Goal: Task Accomplishment & Management: Complete application form

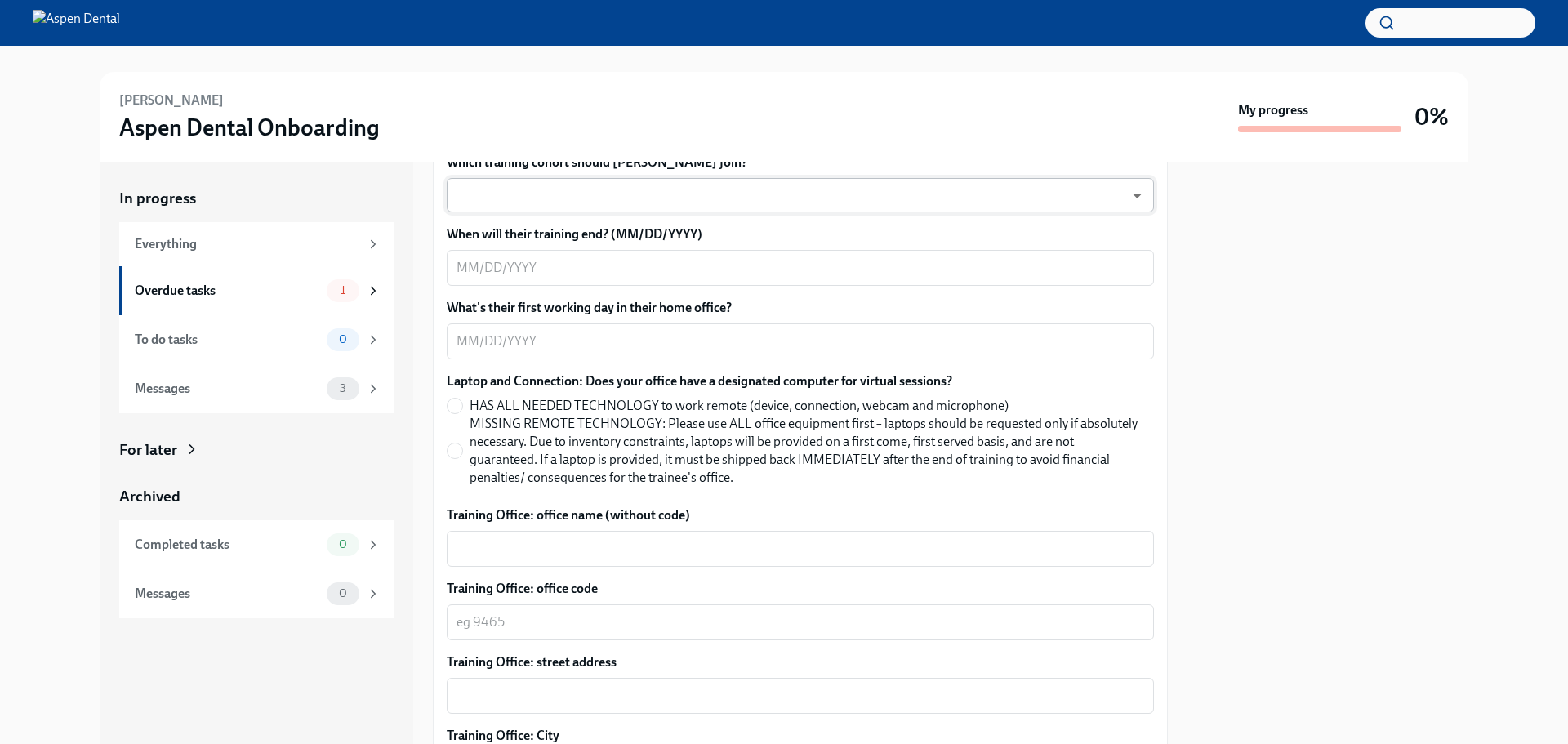
scroll to position [490, 0]
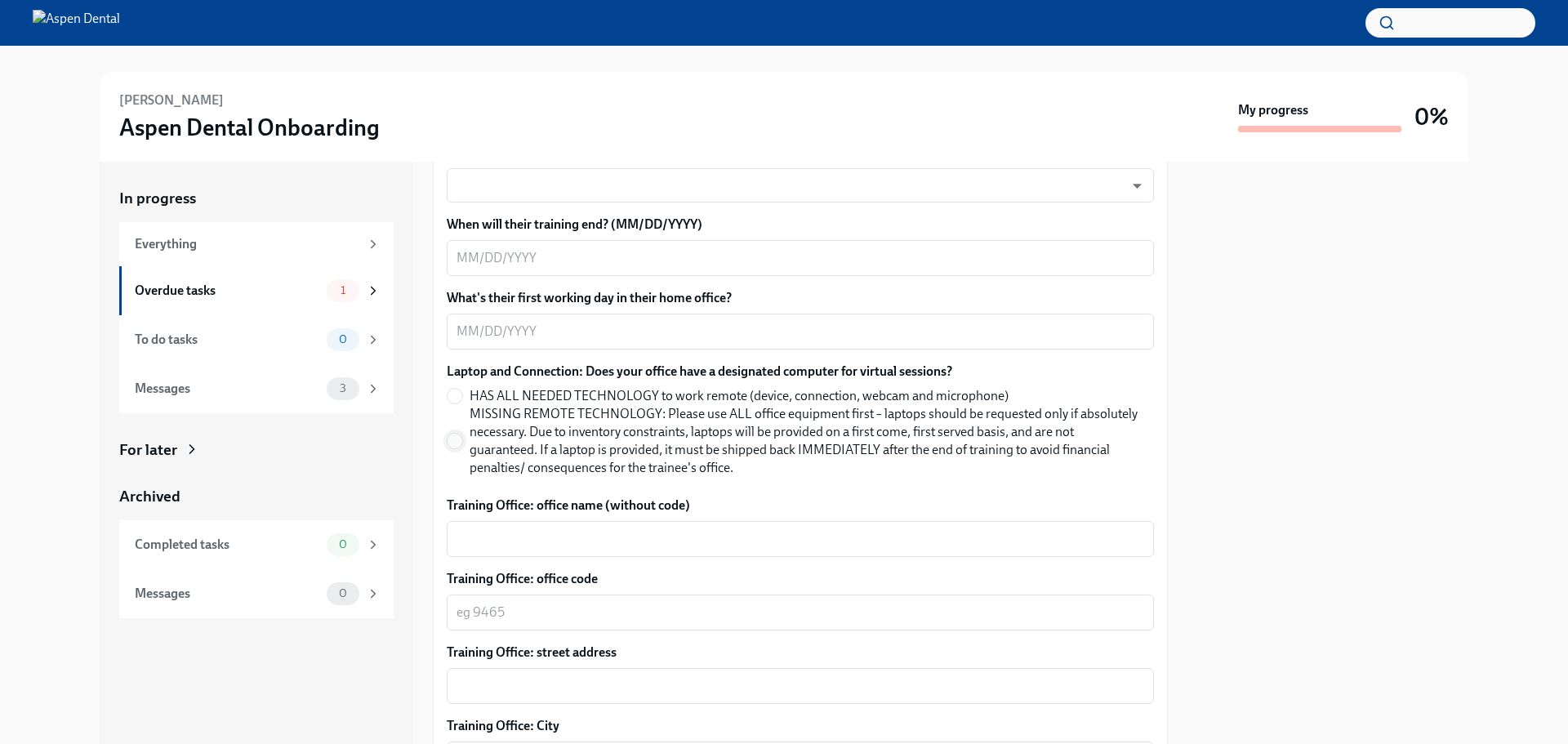
click at [455, 439] on input "MISSING REMOTE TECHNOLOGY: Please use ALL office equipment first – laptops shou…" at bounding box center [454, 440] width 14 height 14
radio input "true"
click at [475, 524] on div "x ​" at bounding box center [800, 539] width 708 height 36
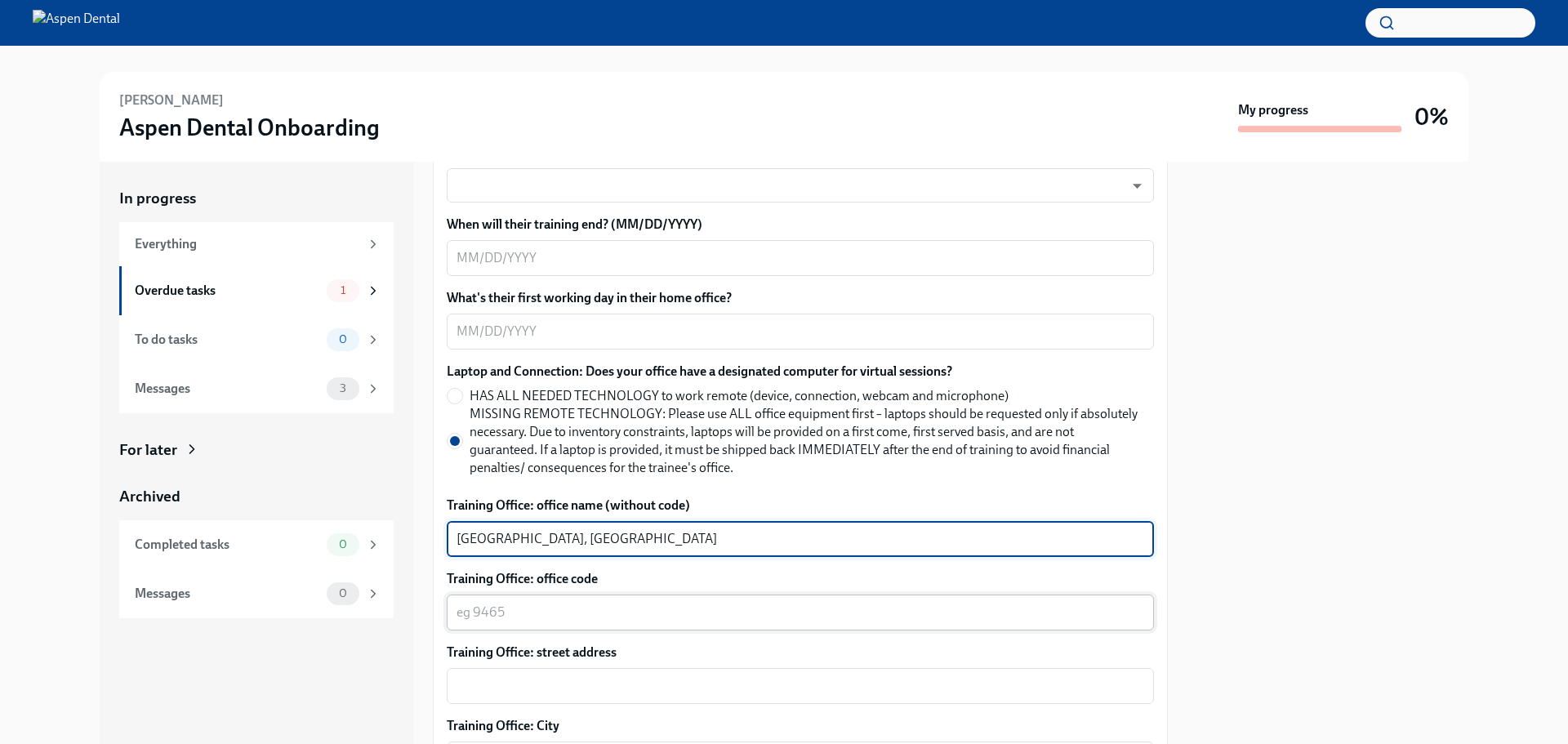
type textarea "[GEOGRAPHIC_DATA], [GEOGRAPHIC_DATA]"
click at [490, 616] on textarea "Training Office: office code" at bounding box center [799, 612] width 687 height 19
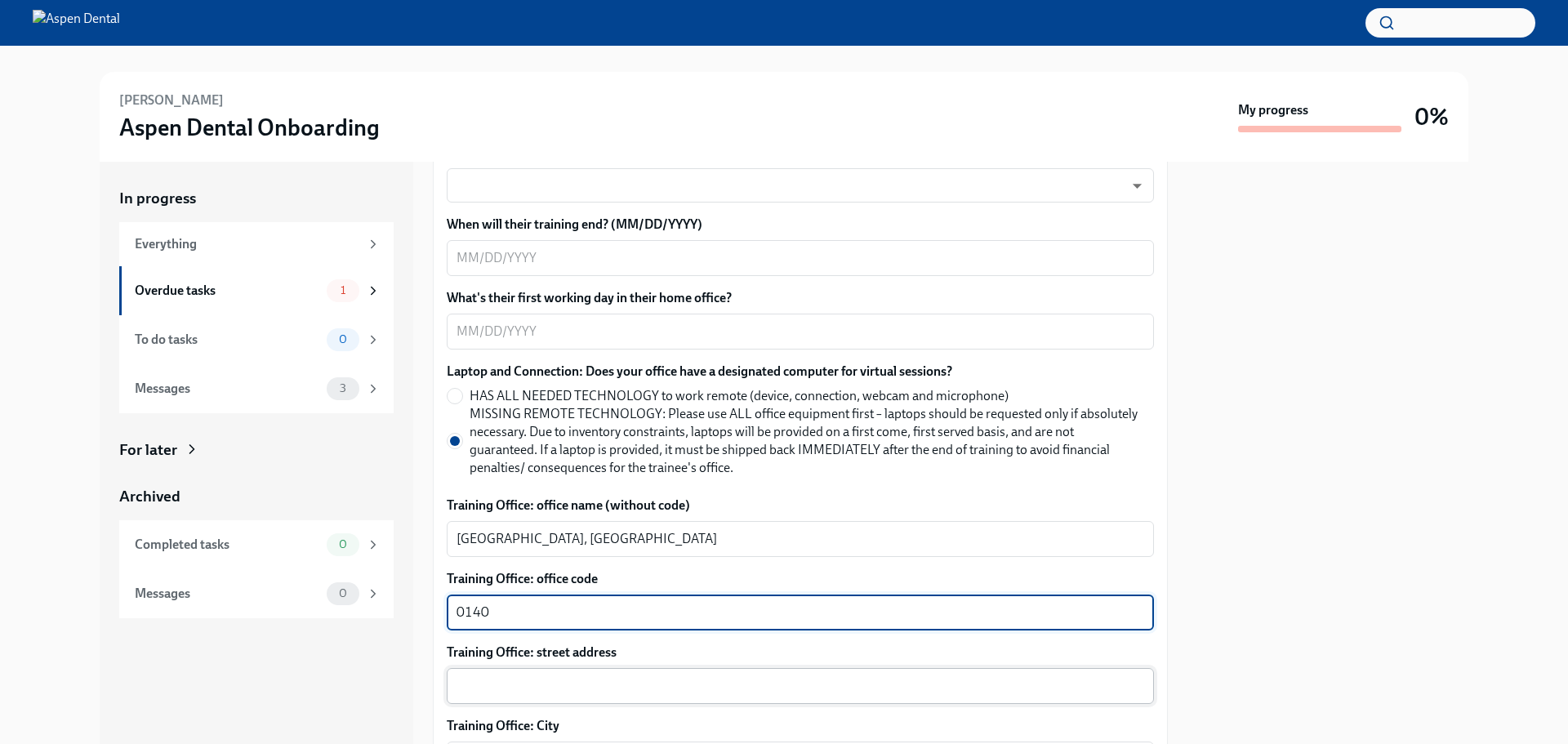
type textarea "0140"
click at [481, 689] on textarea "Training Office: street address" at bounding box center [799, 686] width 687 height 19
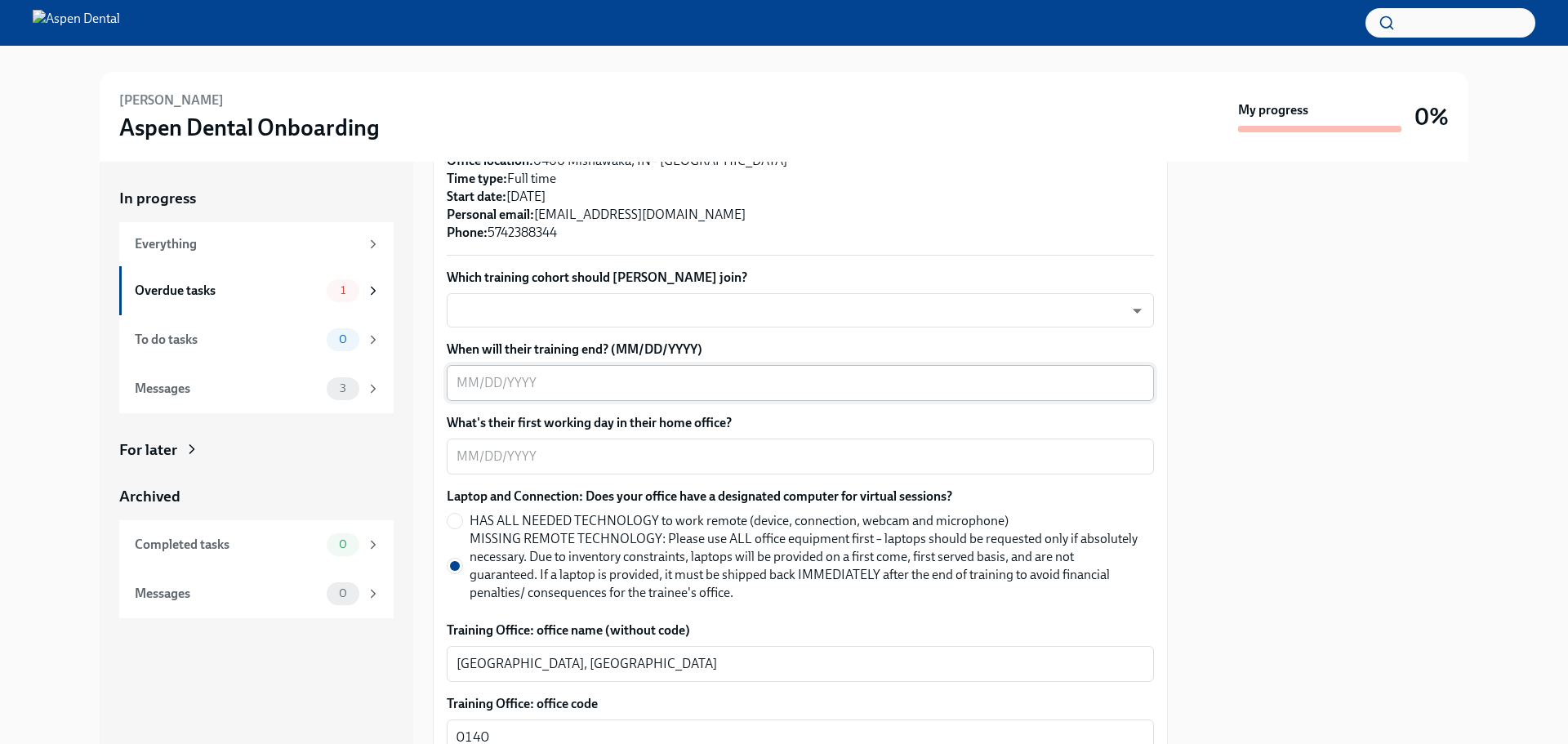
scroll to position [327, 0]
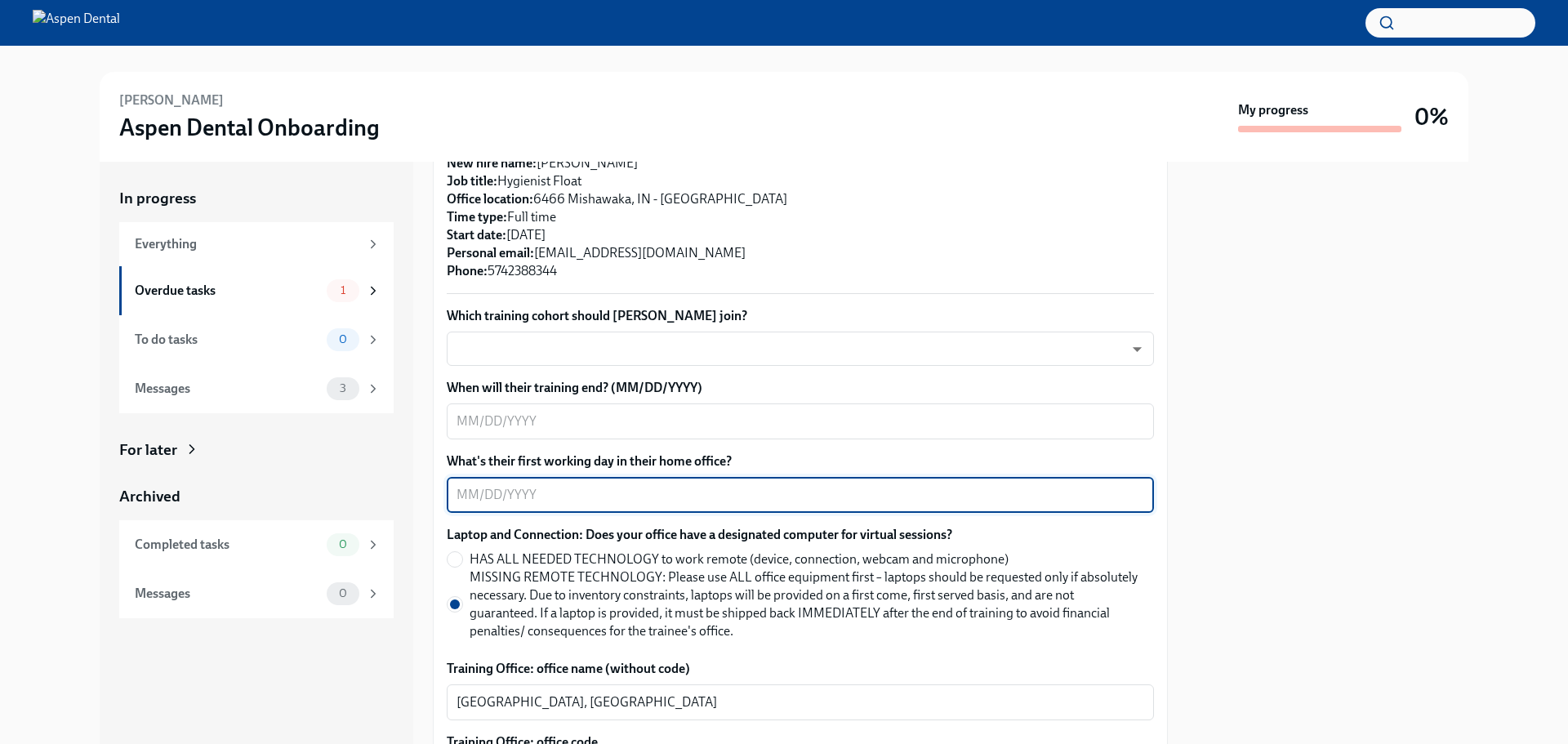
click at [492, 488] on textarea "What's their first working day in their home office?" at bounding box center [799, 494] width 687 height 19
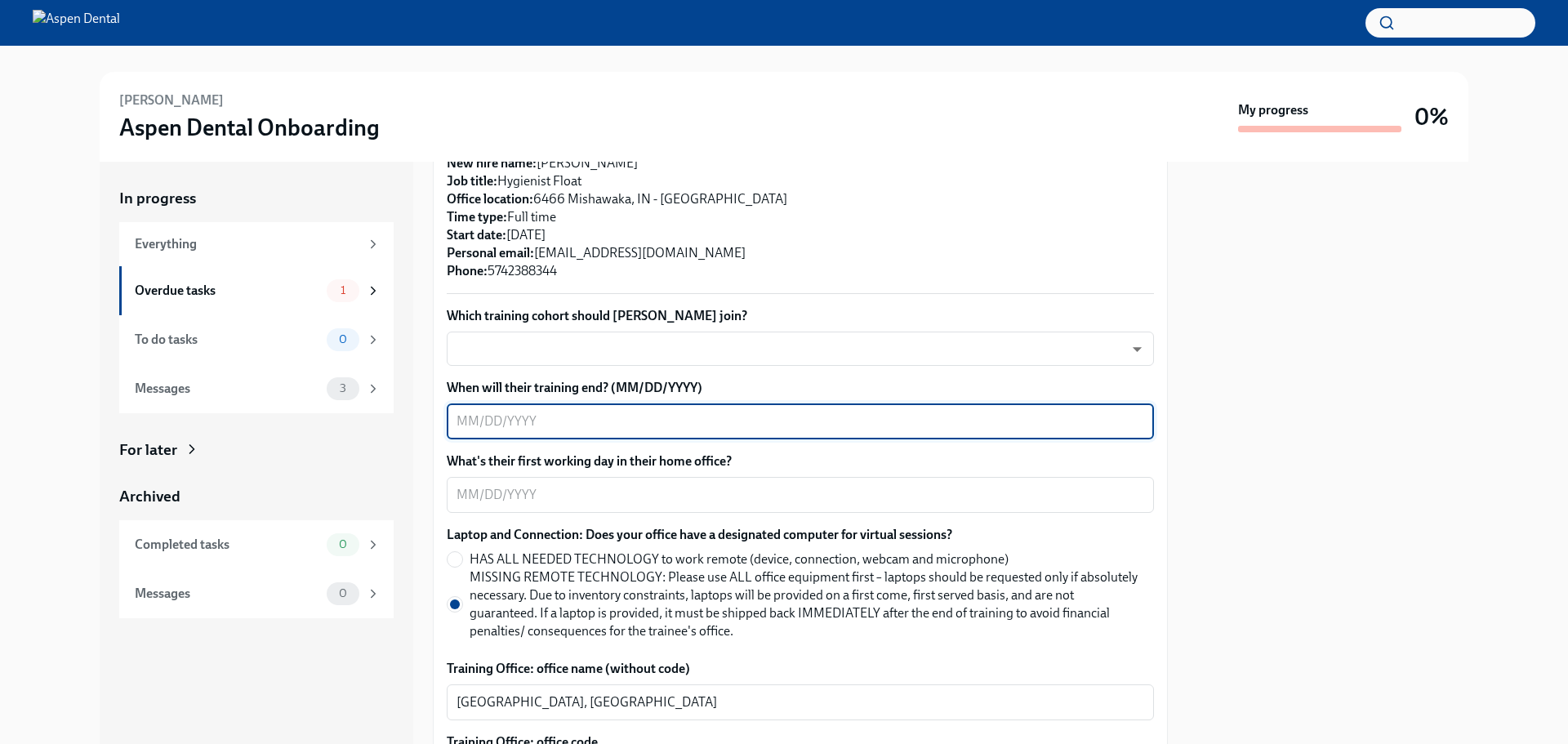
click at [502, 417] on textarea "When will their training end? (MM/DD/YYYY)" at bounding box center [799, 421] width 687 height 19
type textarea "[DATE]"
click at [472, 500] on textarea "What's their first working day in their home office?" at bounding box center [799, 494] width 687 height 19
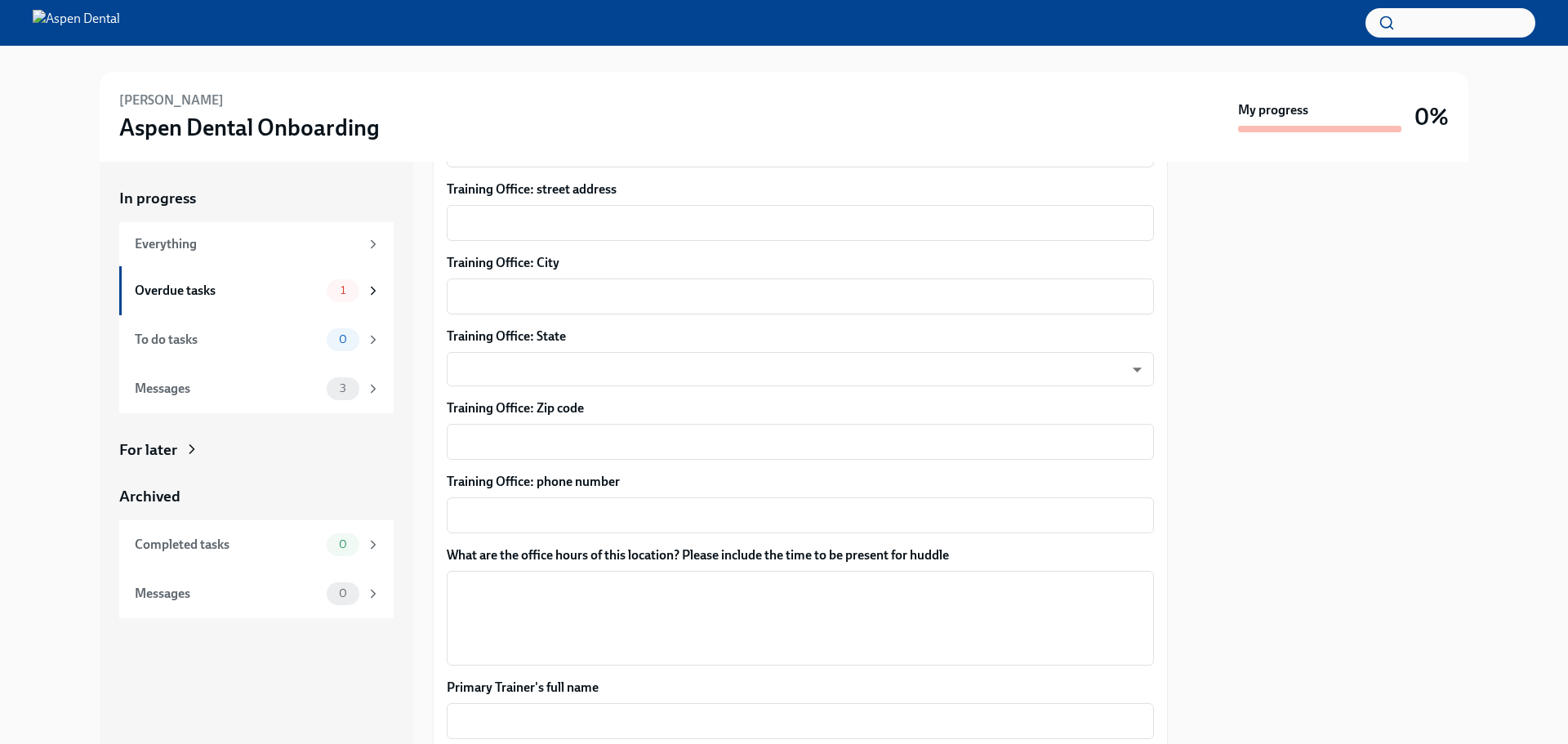
scroll to position [980, 0]
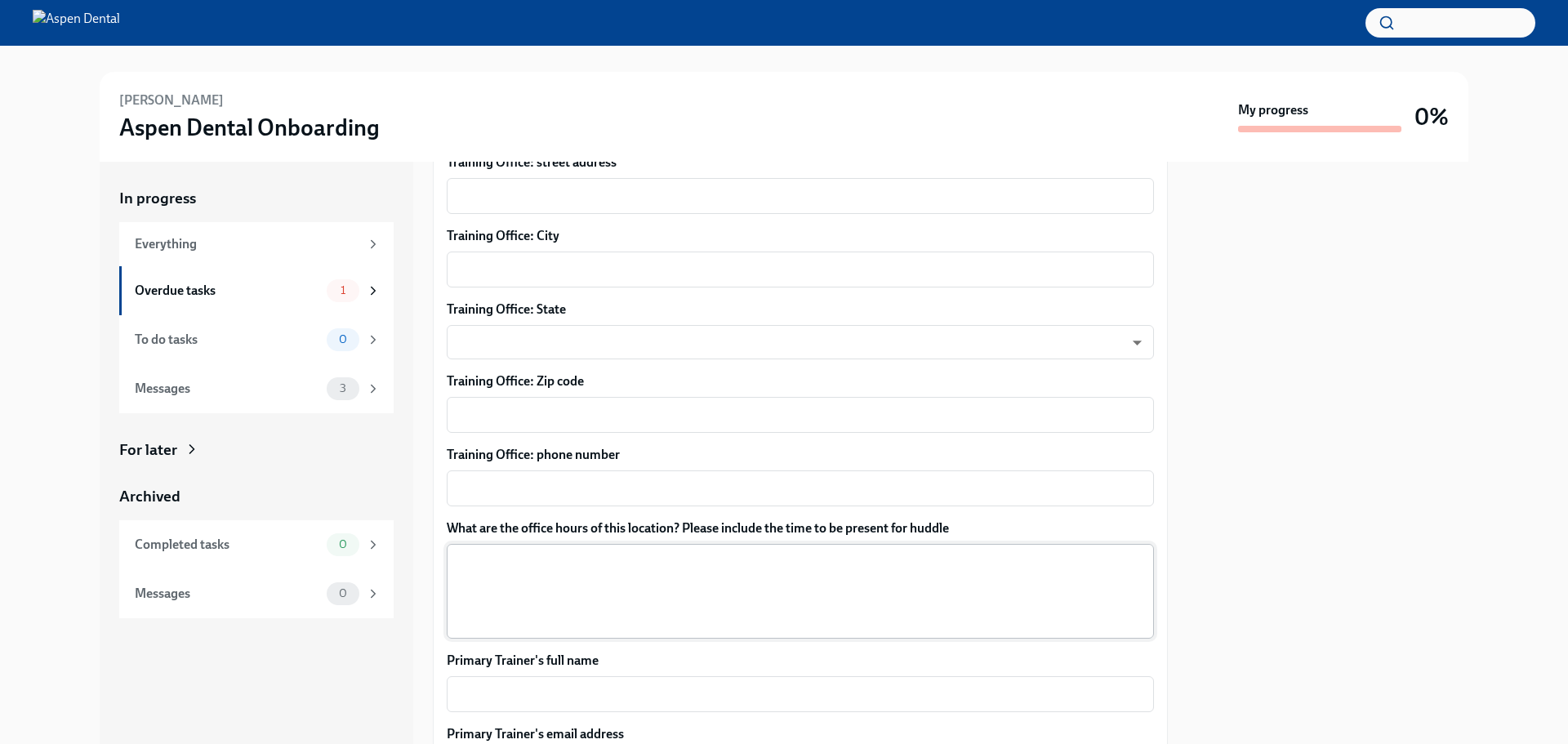
type textarea "[DATE]"
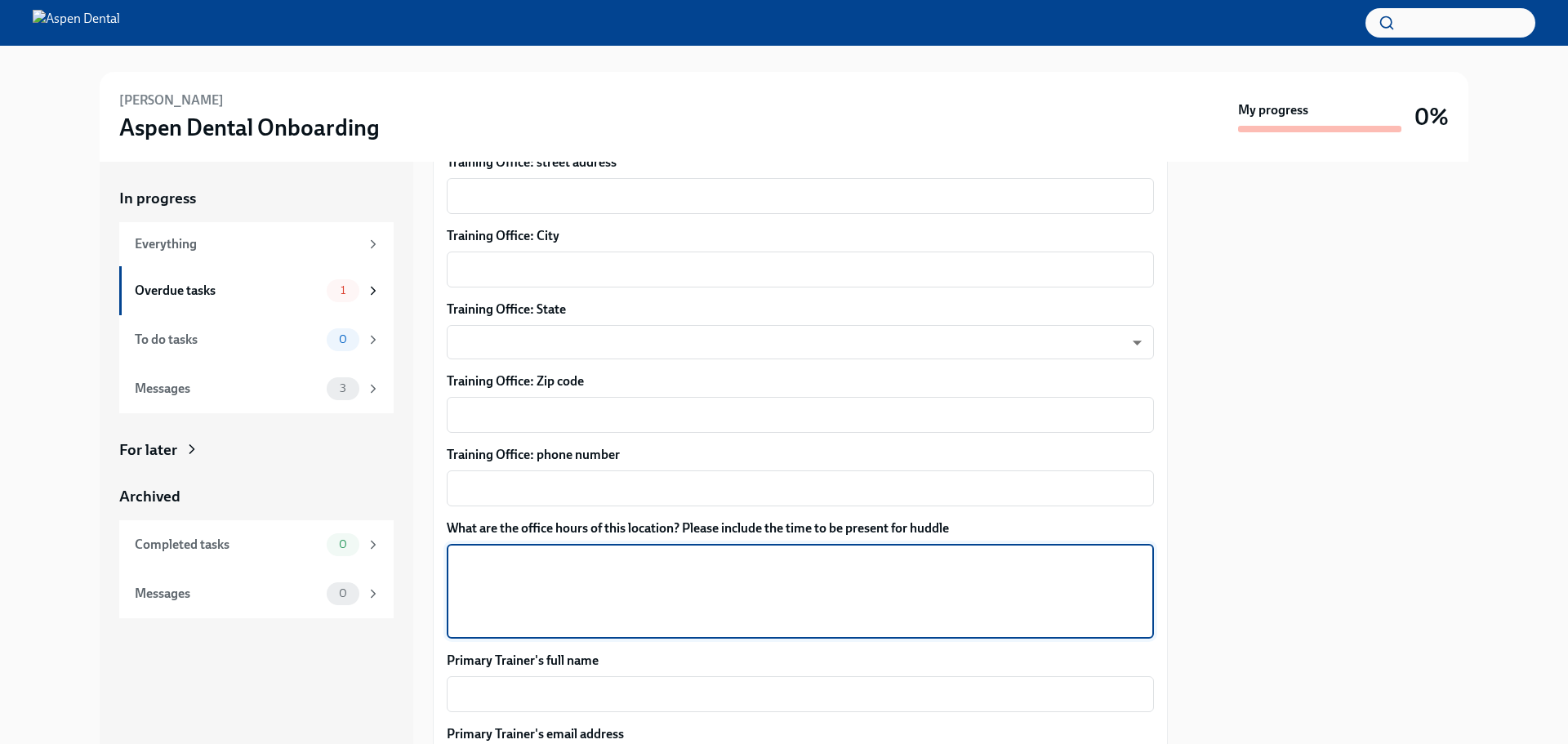
click at [554, 566] on textarea "What are the office hours of this location? Please include the time to be prese…" at bounding box center [799, 591] width 687 height 78
type textarea "8-5 [DATE], 7-4 T-Thur, 7-12 [DATE]"
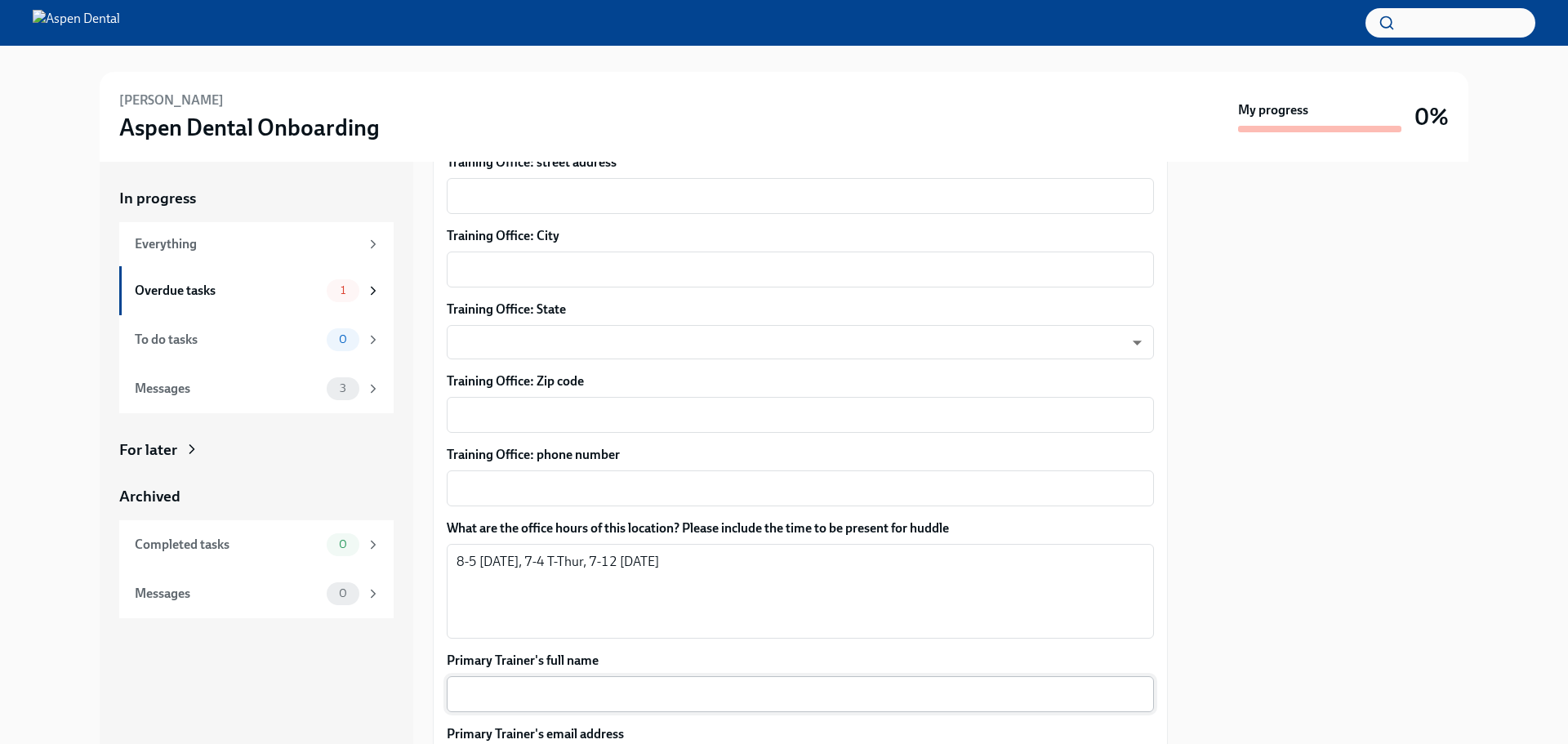
click at [475, 707] on div "x ​" at bounding box center [800, 694] width 708 height 36
click at [553, 690] on textarea "[PERSON_NAME]" at bounding box center [799, 694] width 687 height 19
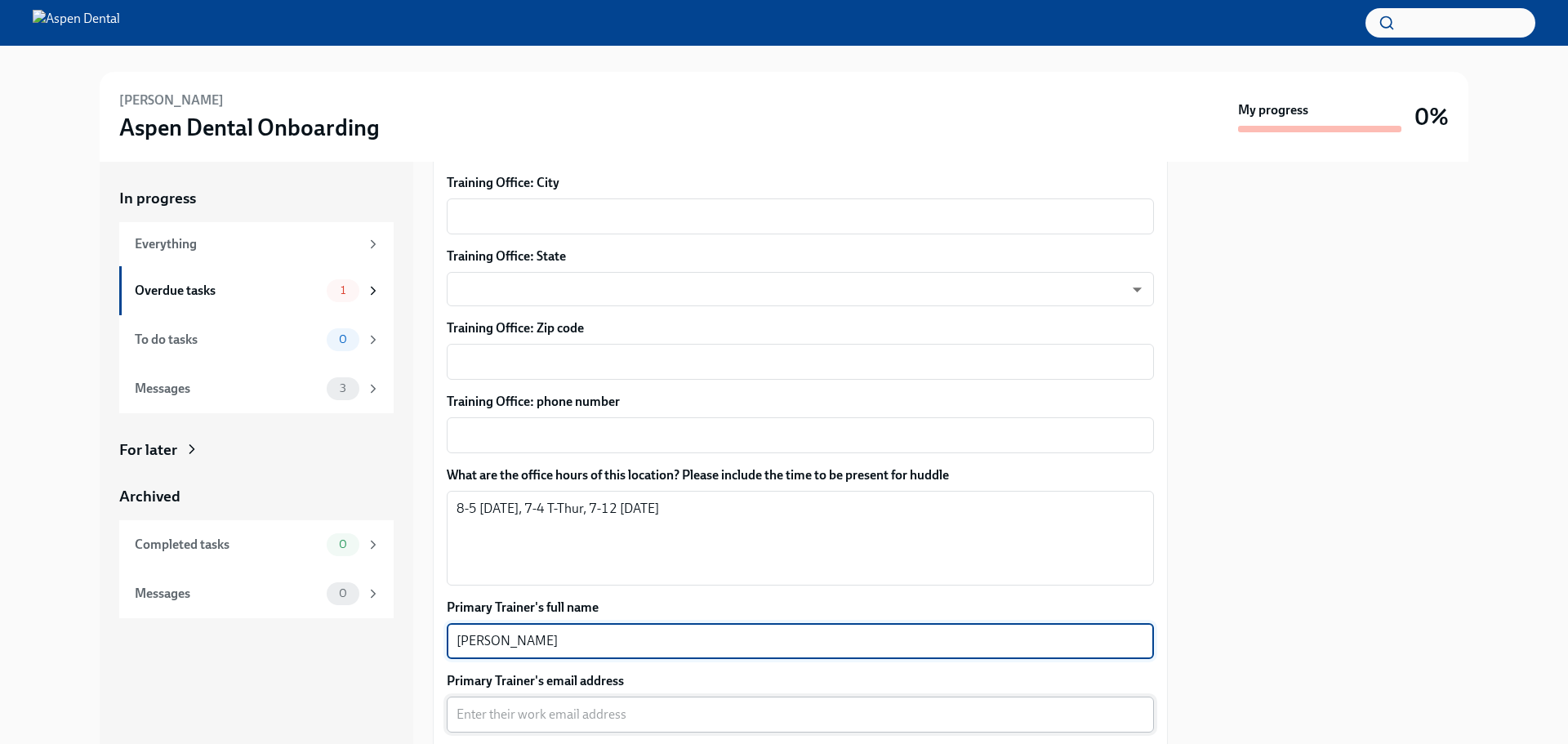
scroll to position [1061, 0]
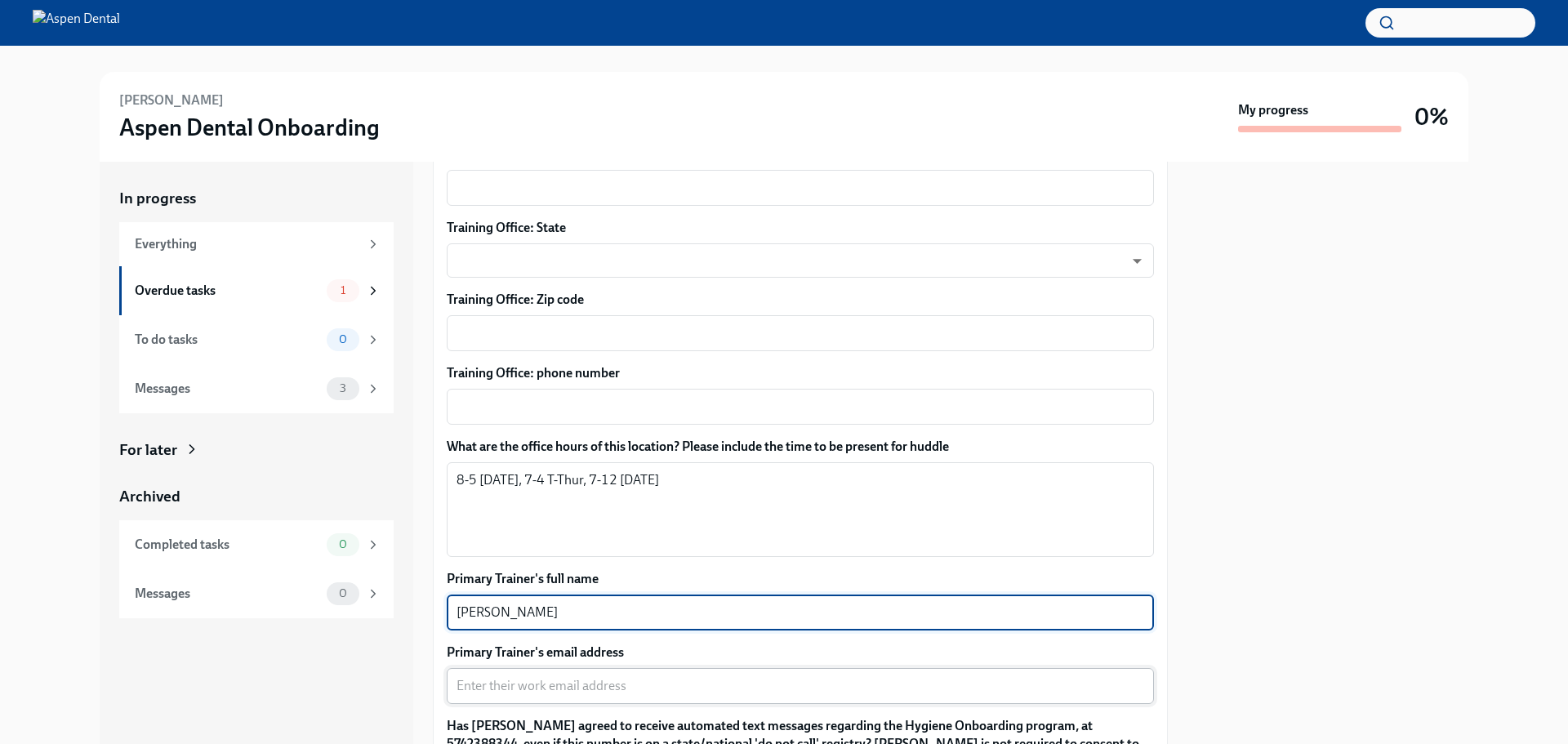
type textarea "[PERSON_NAME]"
click at [506, 681] on textarea "Primary Trainer's email address" at bounding box center [799, 686] width 687 height 19
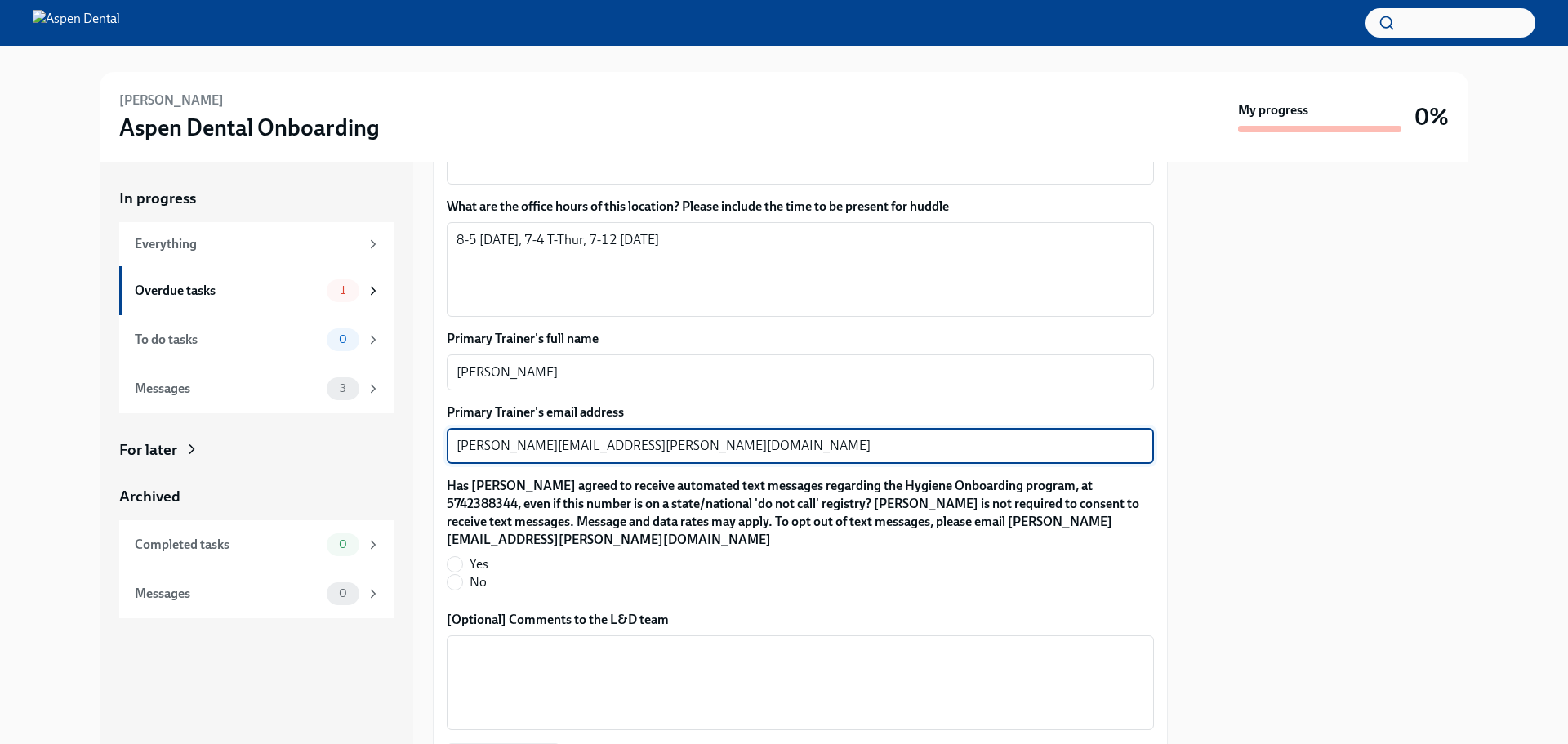
scroll to position [1306, 0]
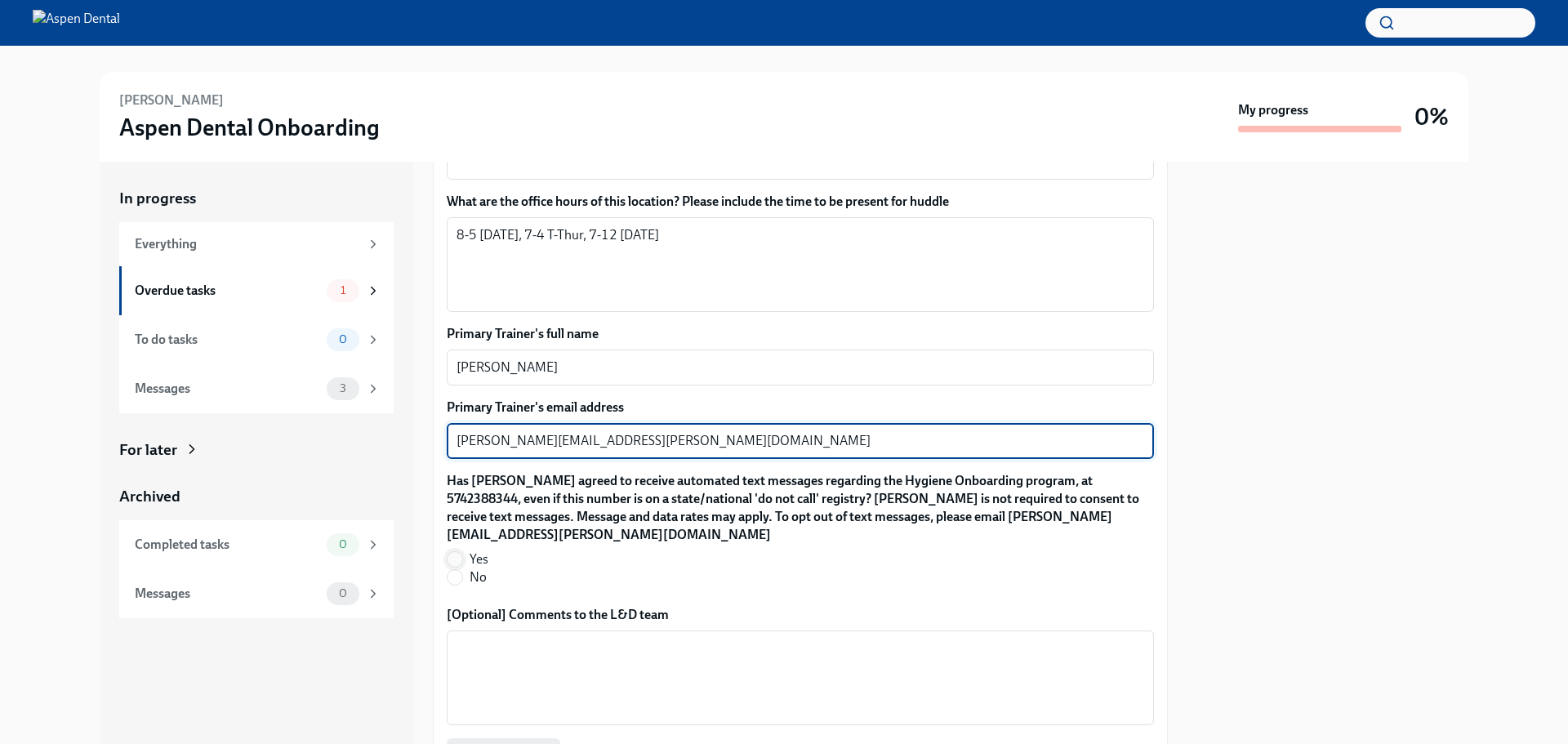
type textarea "[PERSON_NAME][EMAIL_ADDRESS][PERSON_NAME][DOMAIN_NAME]"
click at [460, 562] on input "Yes" at bounding box center [454, 558] width 14 height 14
radio input "true"
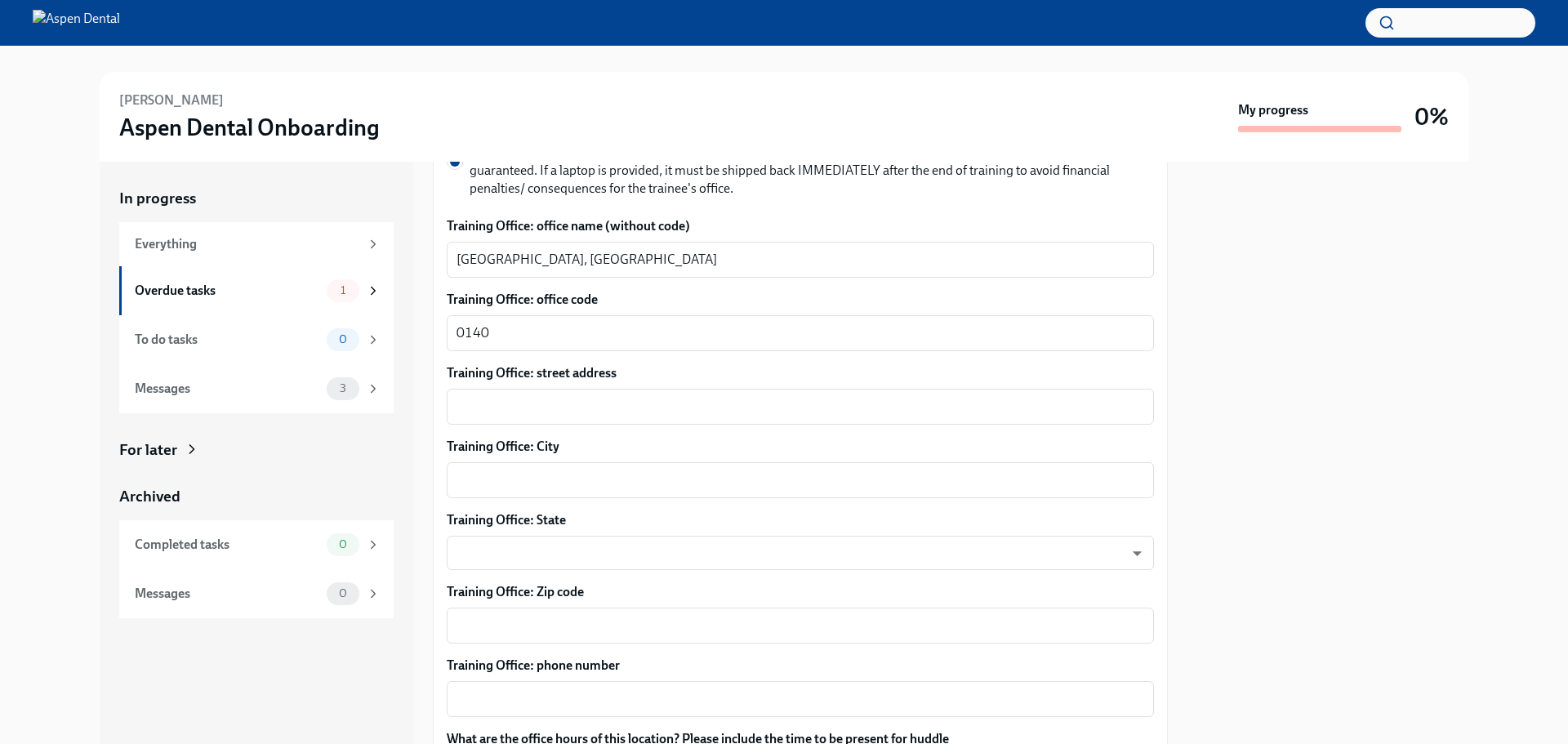
scroll to position [746, 0]
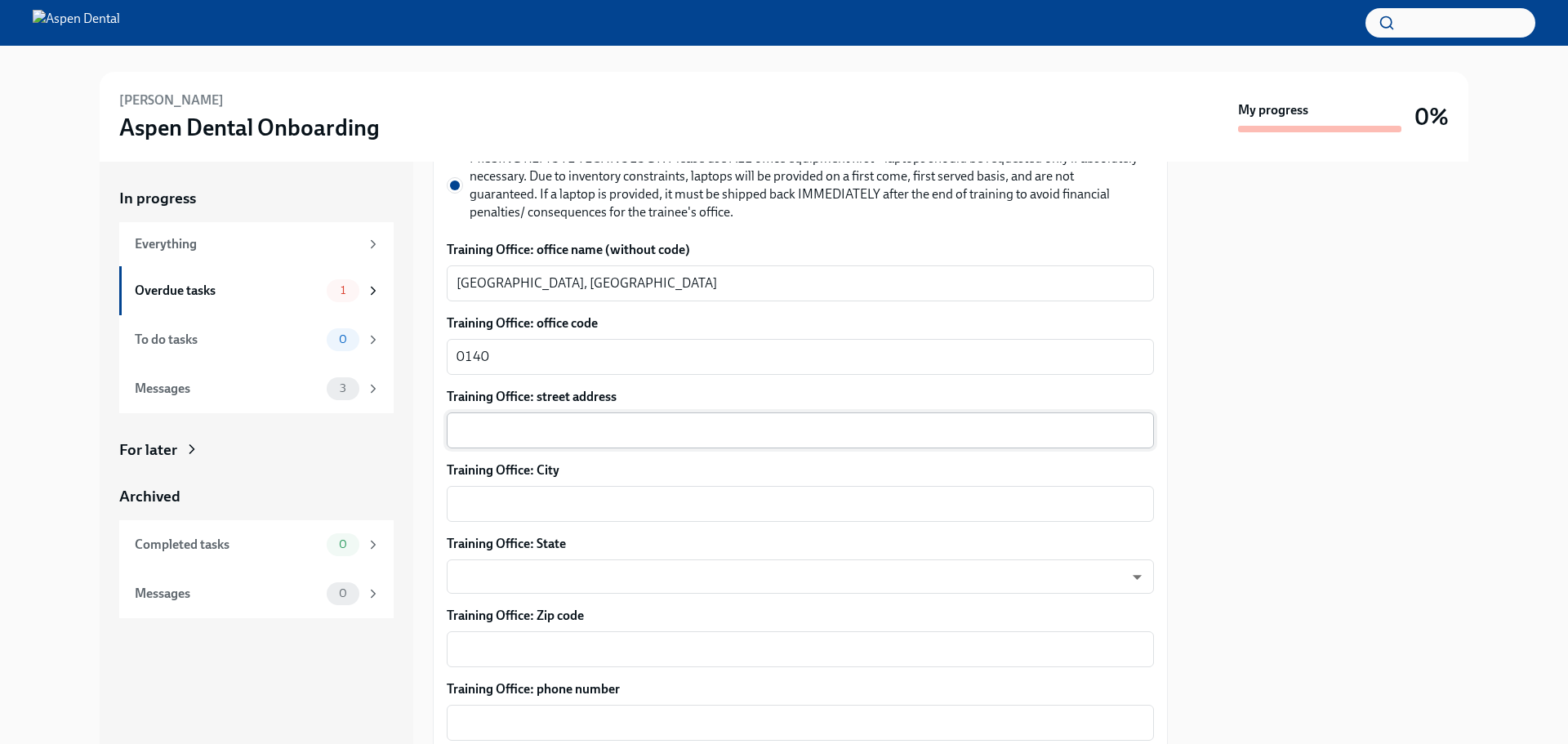
click at [505, 423] on textarea "Training Office: street address" at bounding box center [799, 430] width 687 height 19
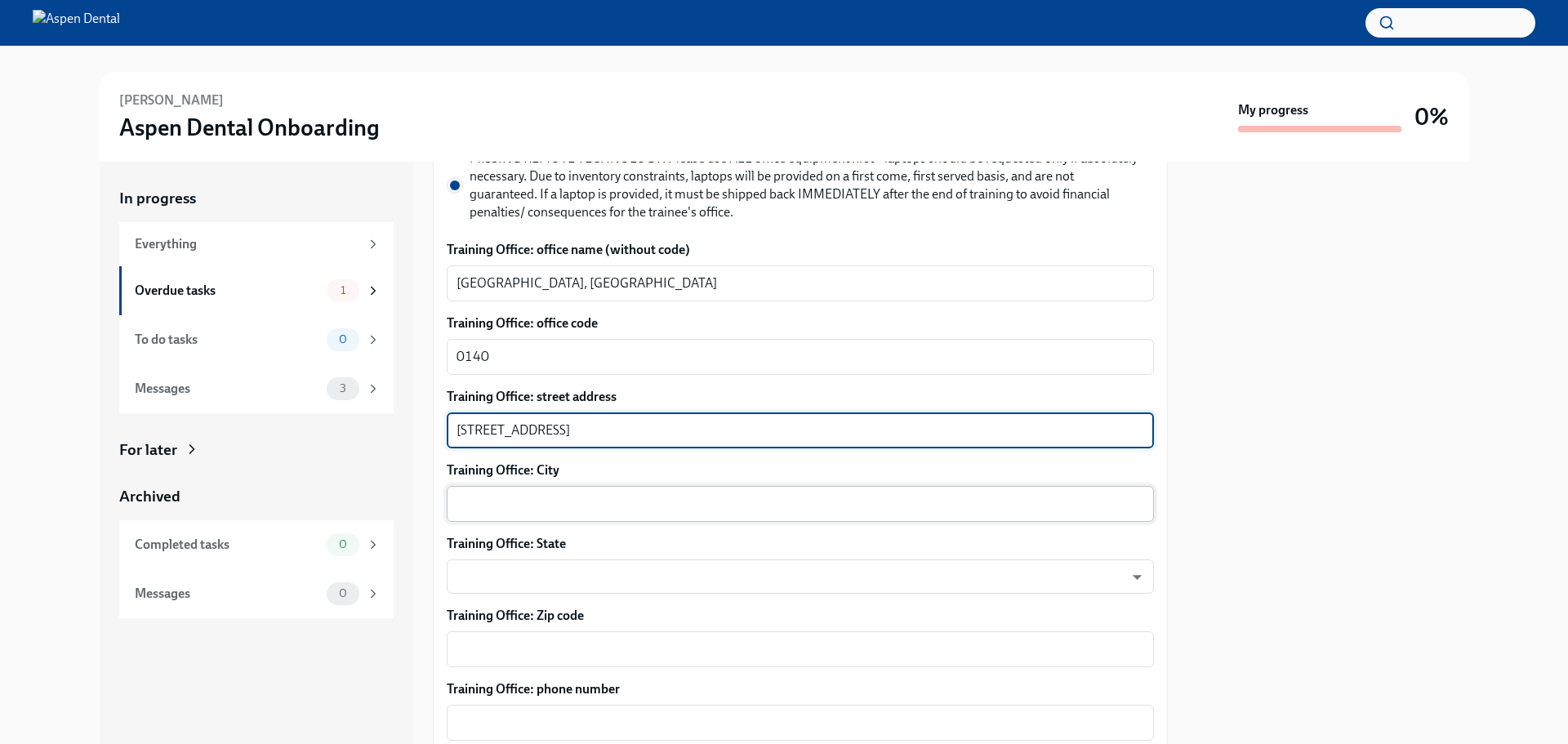
type textarea "[STREET_ADDRESS]"
click at [492, 497] on textarea "Training Office: City" at bounding box center [799, 504] width 687 height 19
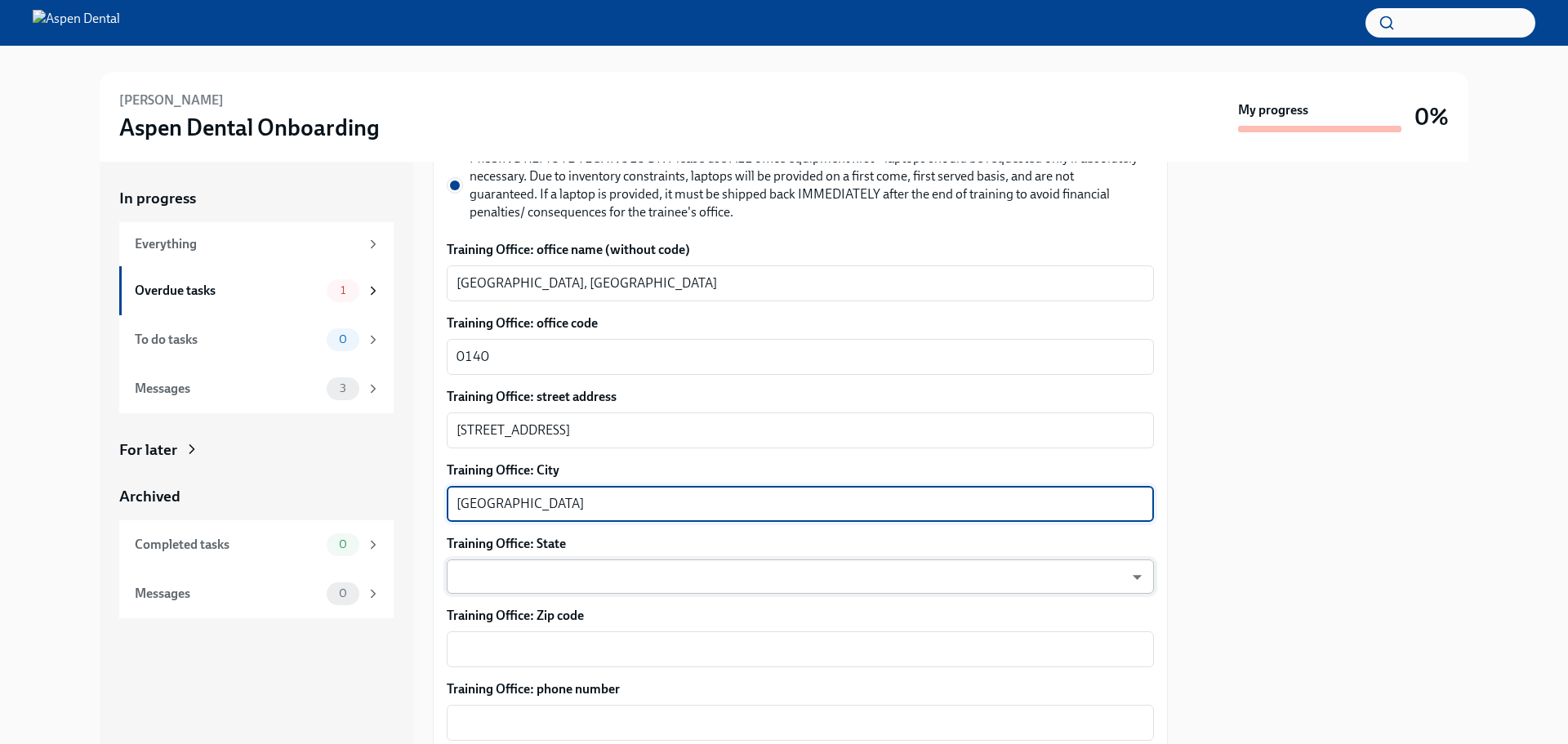
type textarea "[GEOGRAPHIC_DATA]"
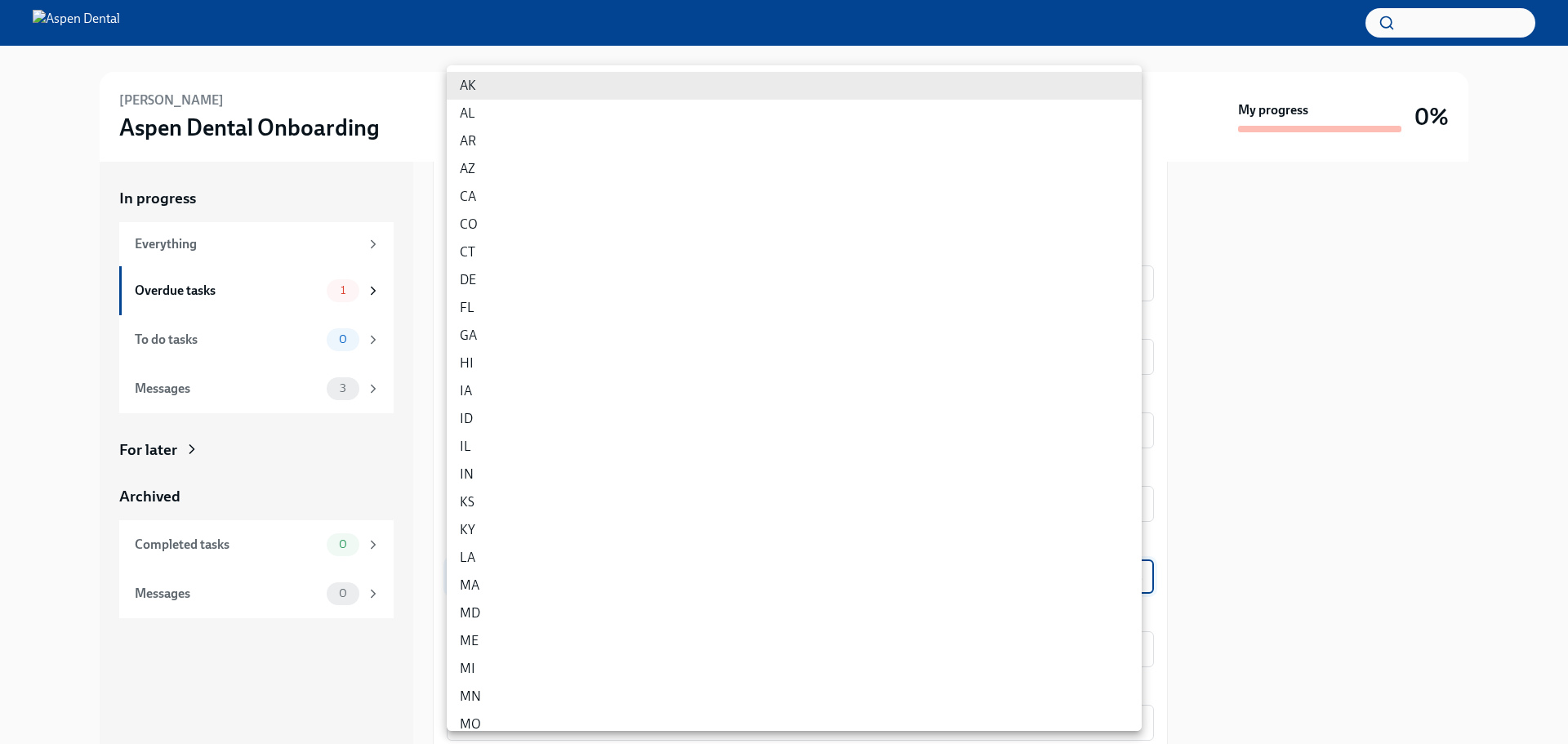
click at [468, 580] on body "[PERSON_NAME] Aspen Dental Onboarding My progress 0% In progress Everything Ove…" at bounding box center [784, 372] width 1568 height 744
click at [472, 469] on li "IN" at bounding box center [794, 474] width 695 height 28
type input "l41KCsEUd"
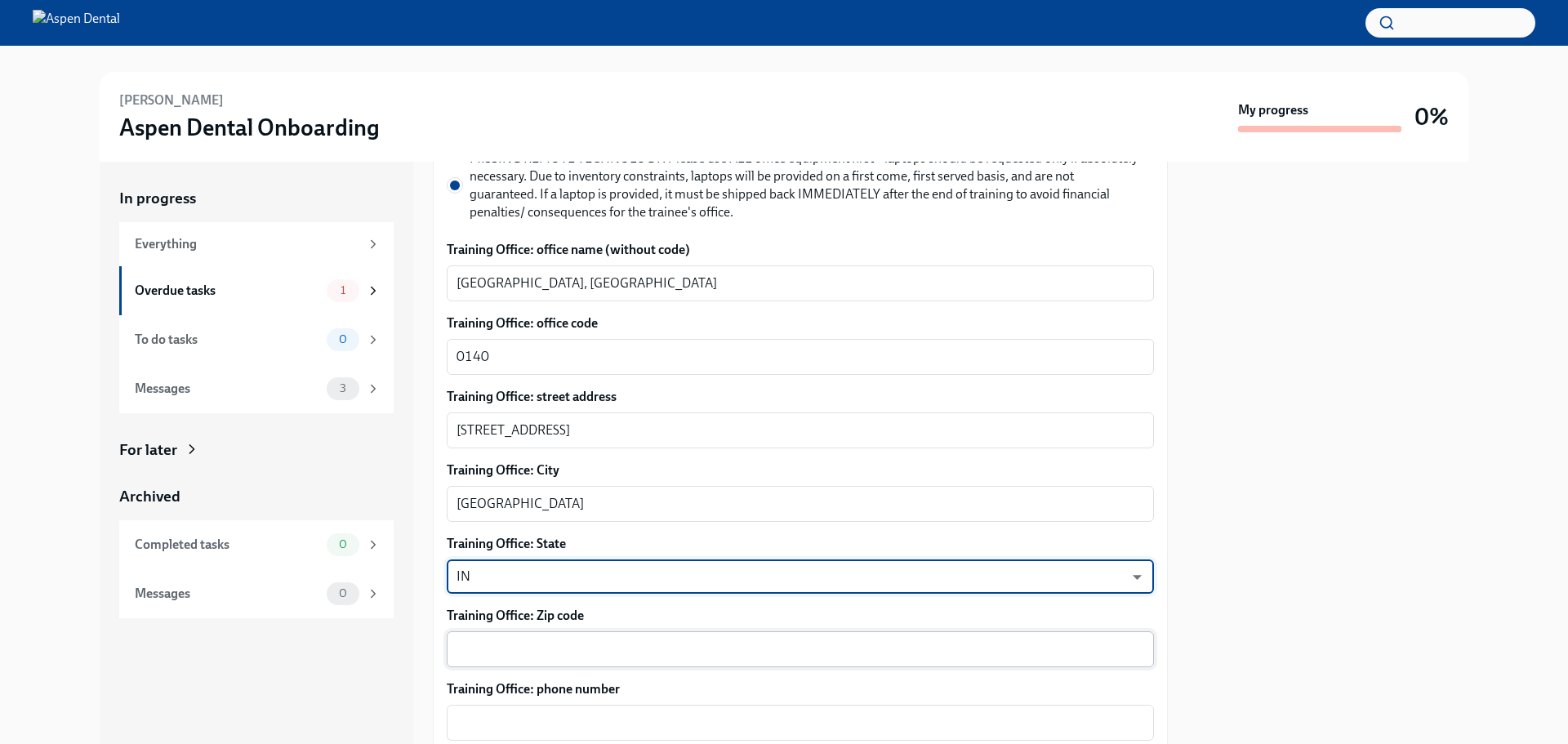
click at [510, 651] on textarea "Training Office: Zip code" at bounding box center [799, 649] width 687 height 19
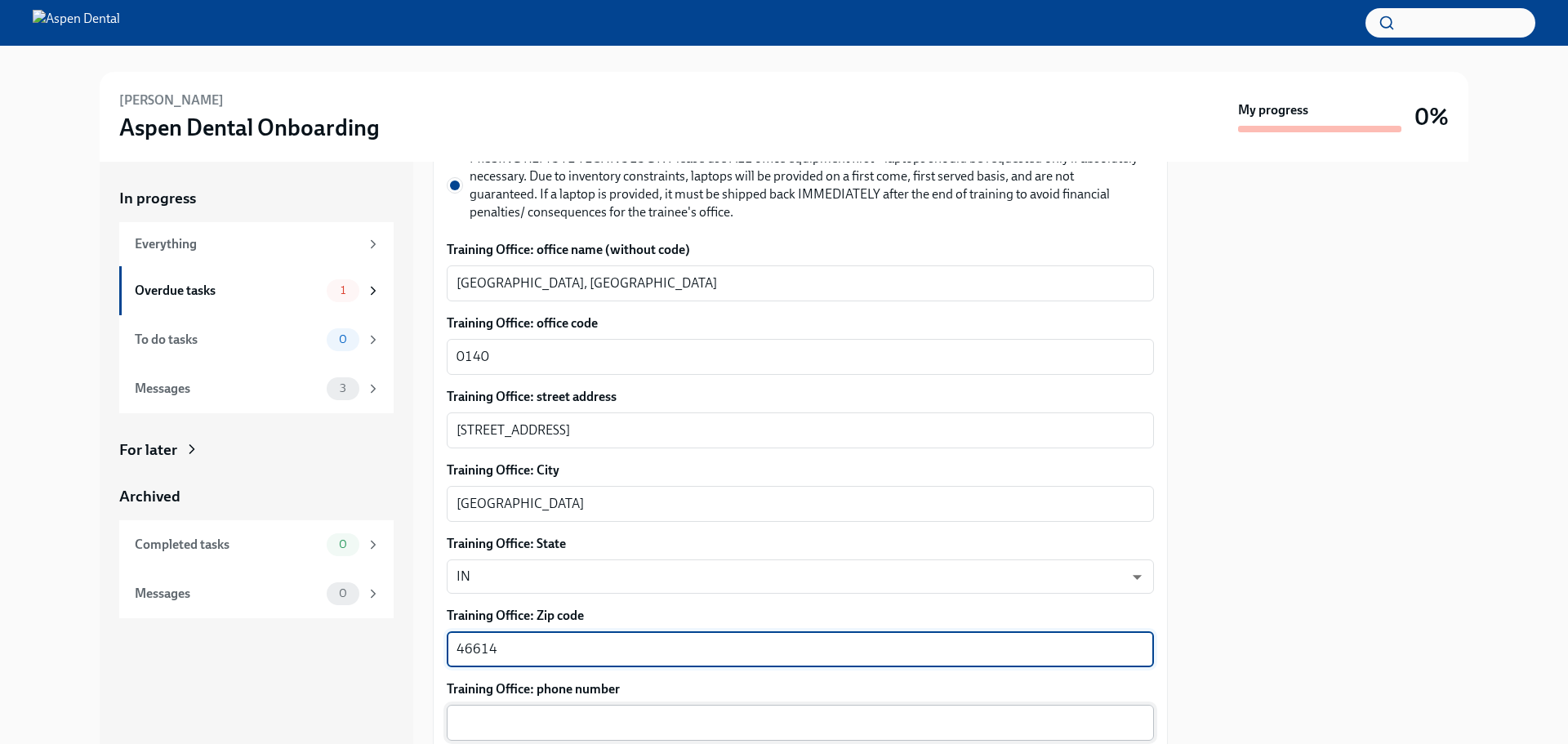
type textarea "46614"
click at [499, 722] on textarea "Training Office: phone number" at bounding box center [799, 723] width 687 height 19
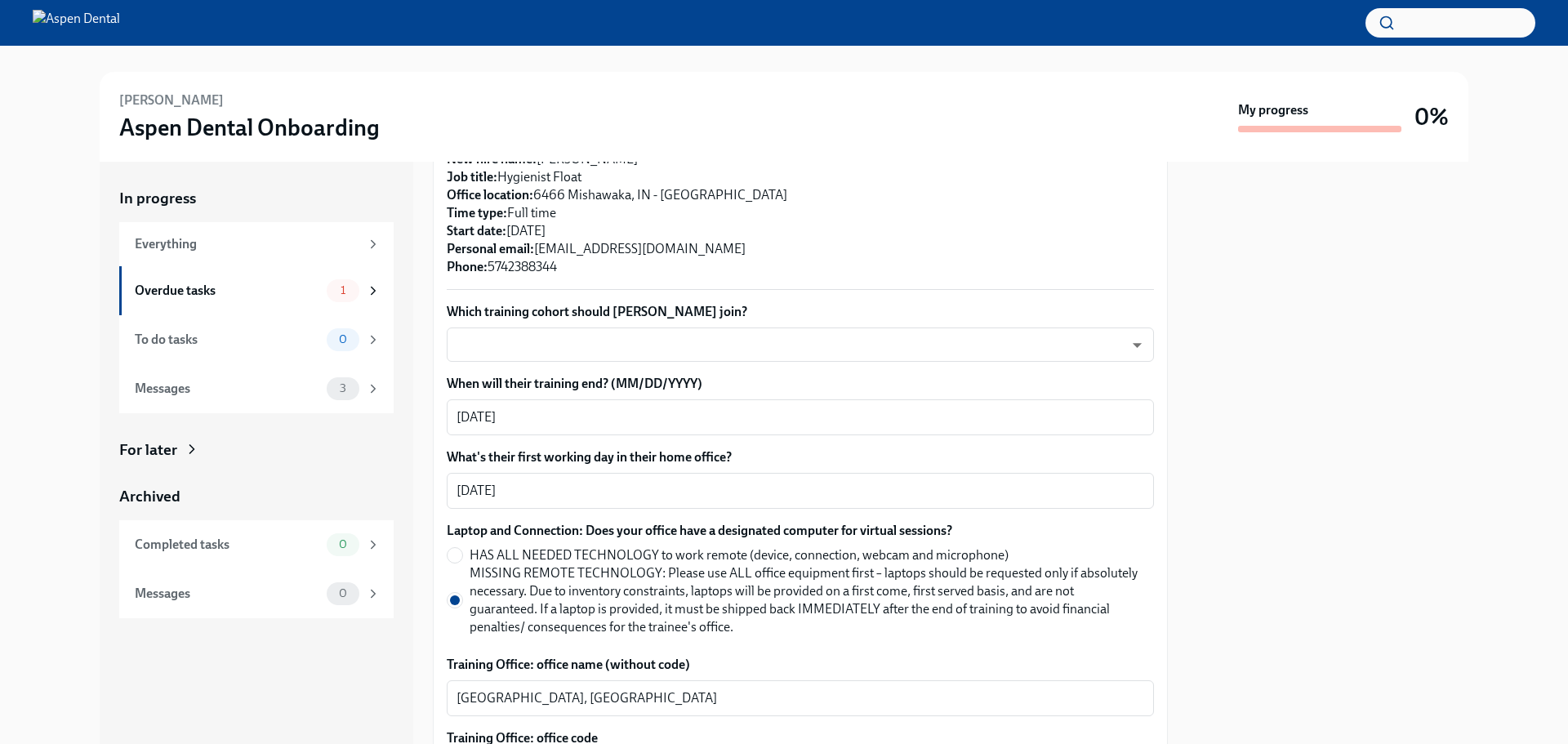
scroll to position [255, 0]
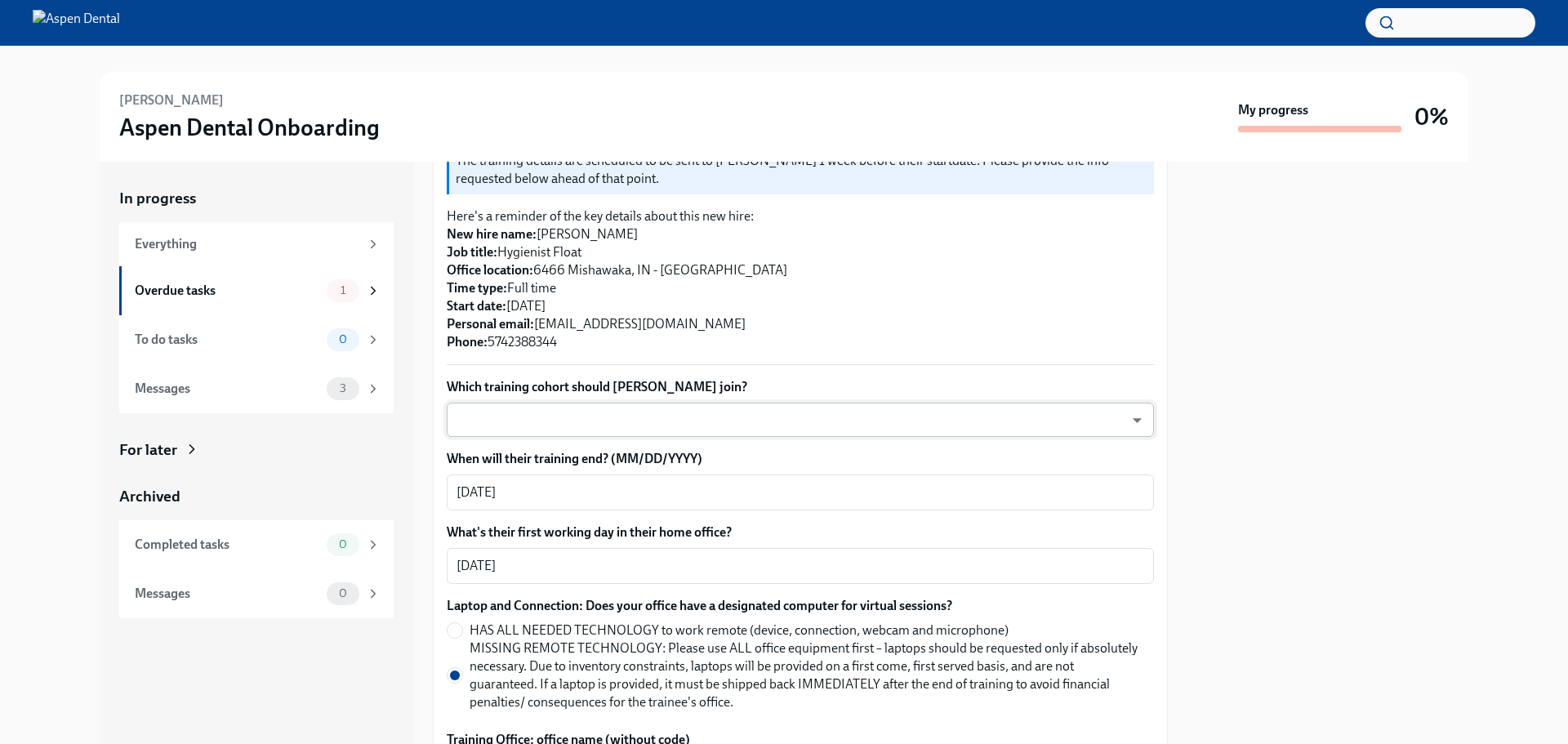
type textarea "574.2599.1400"
click at [1122, 424] on body "[PERSON_NAME] Aspen Dental Onboarding My progress 0% In progress Everything Ove…" at bounding box center [784, 372] width 1568 height 744
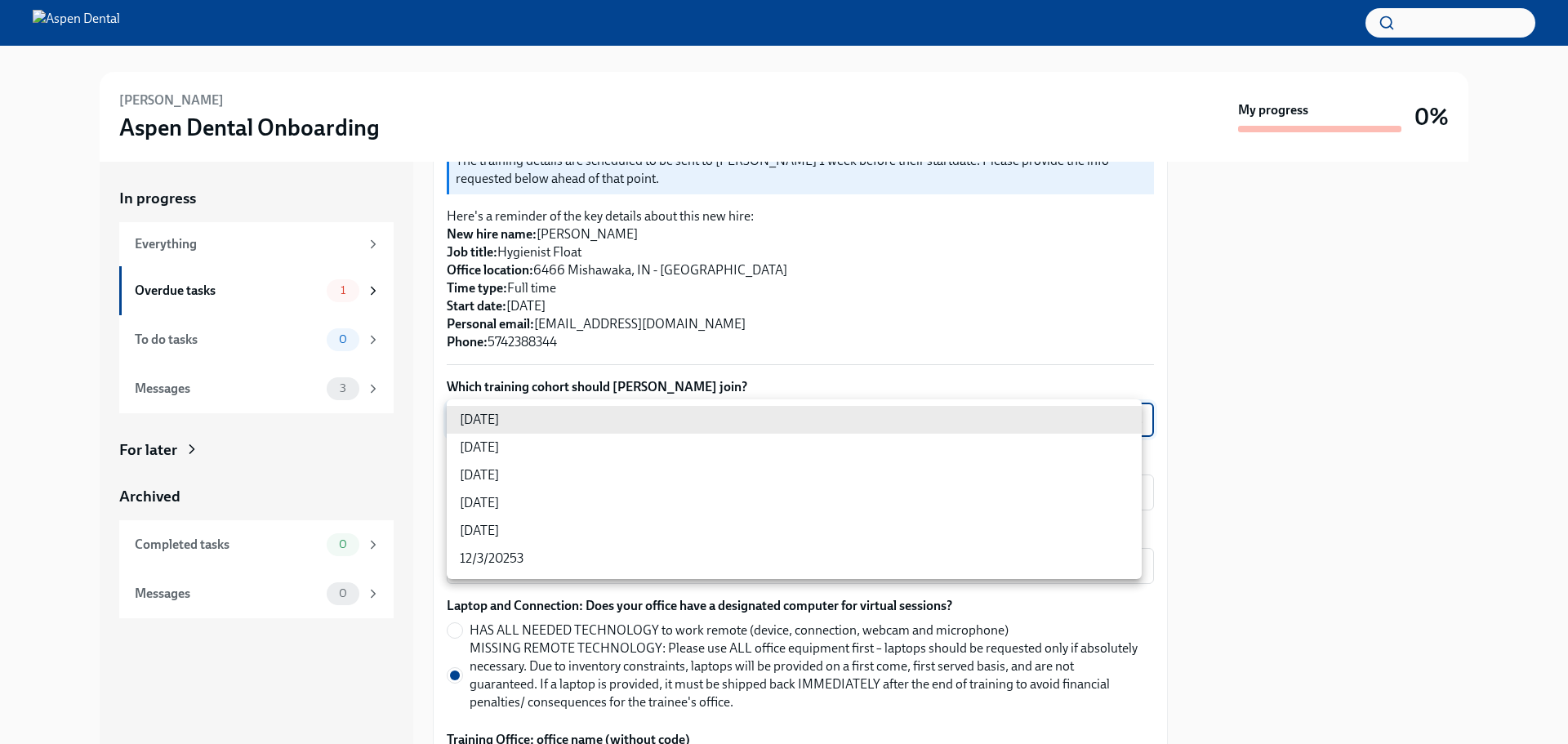
click at [517, 472] on li "[DATE]" at bounding box center [794, 475] width 695 height 28
type input "xIpes1xNG"
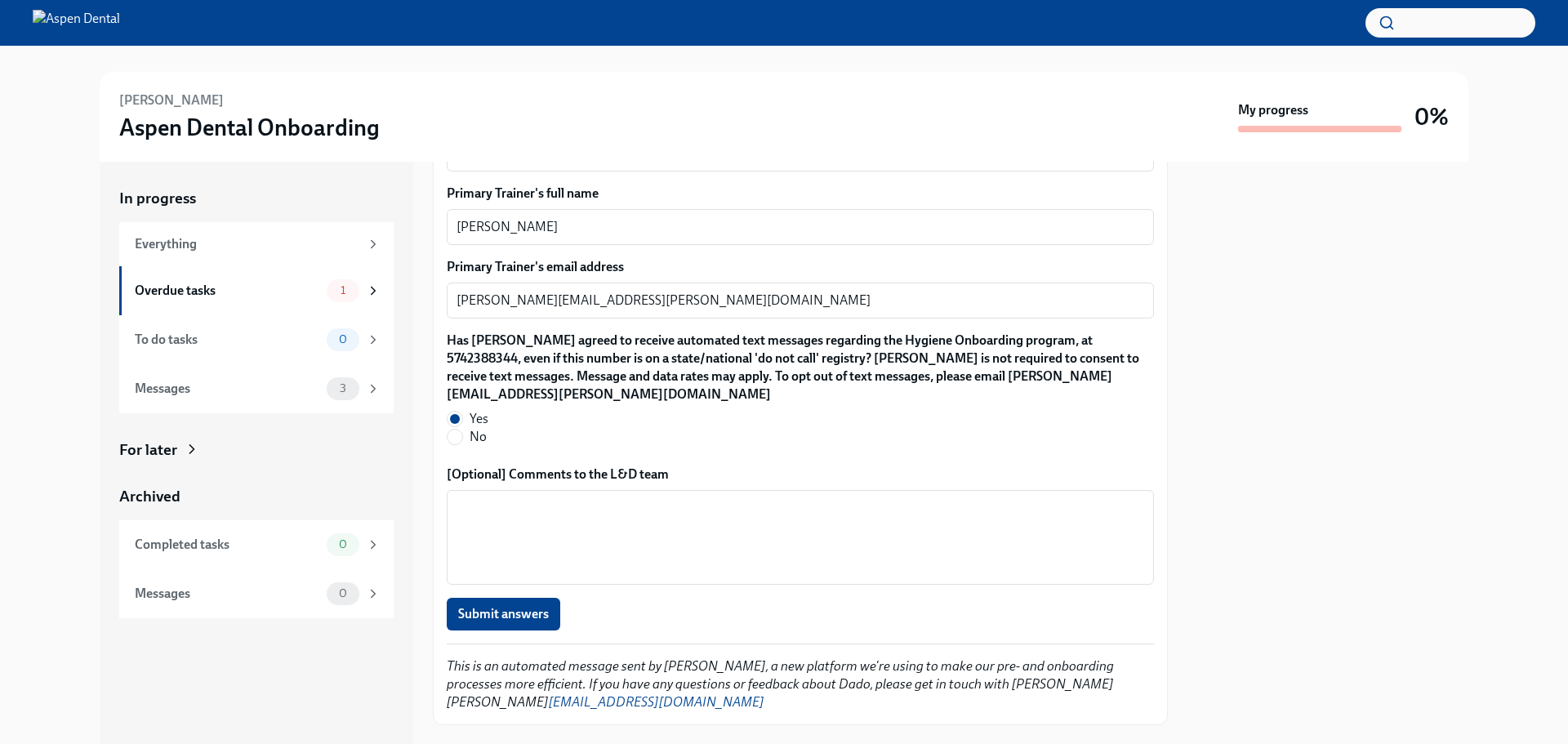
scroll to position [1480, 0]
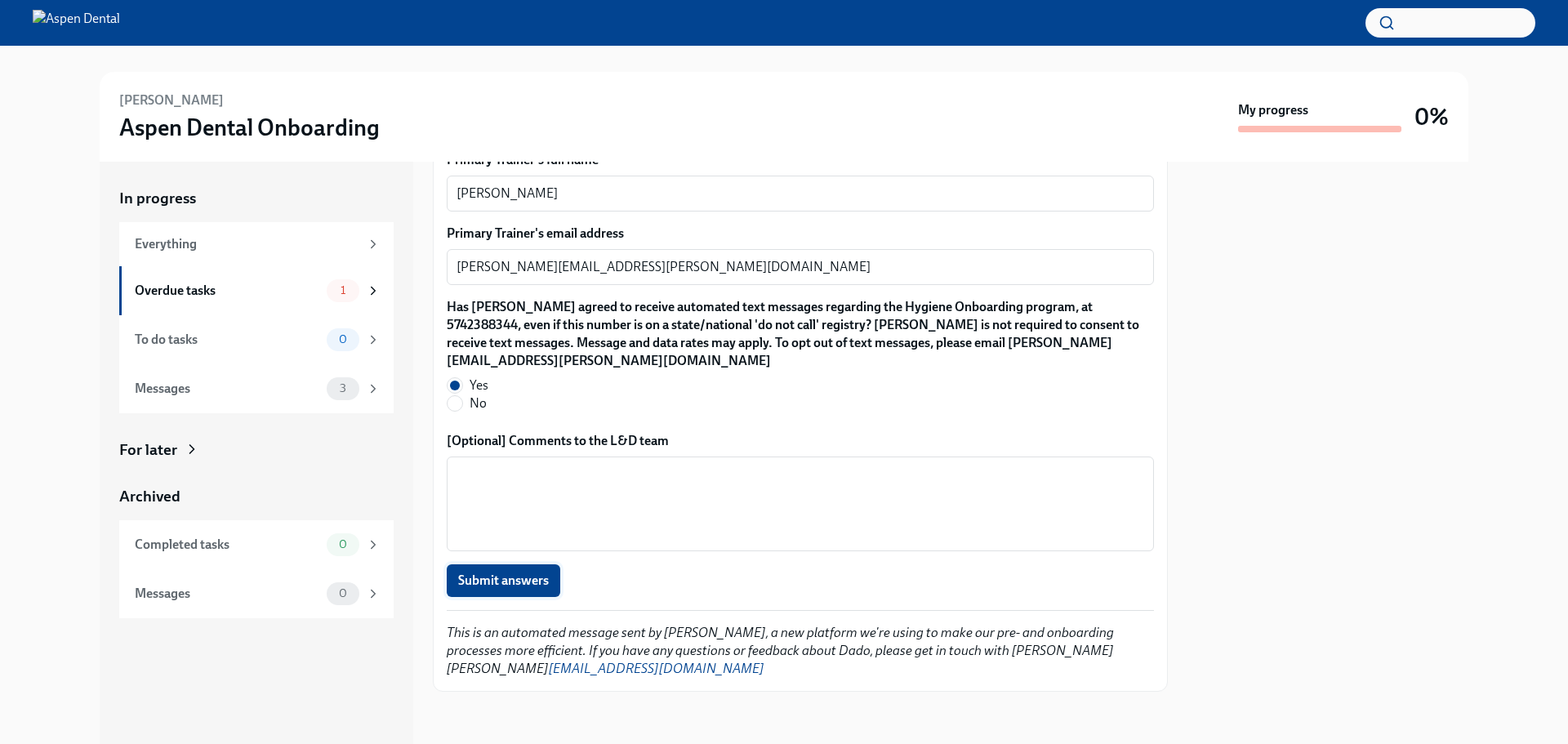
click at [504, 584] on span "Submit answers" at bounding box center [503, 580] width 91 height 16
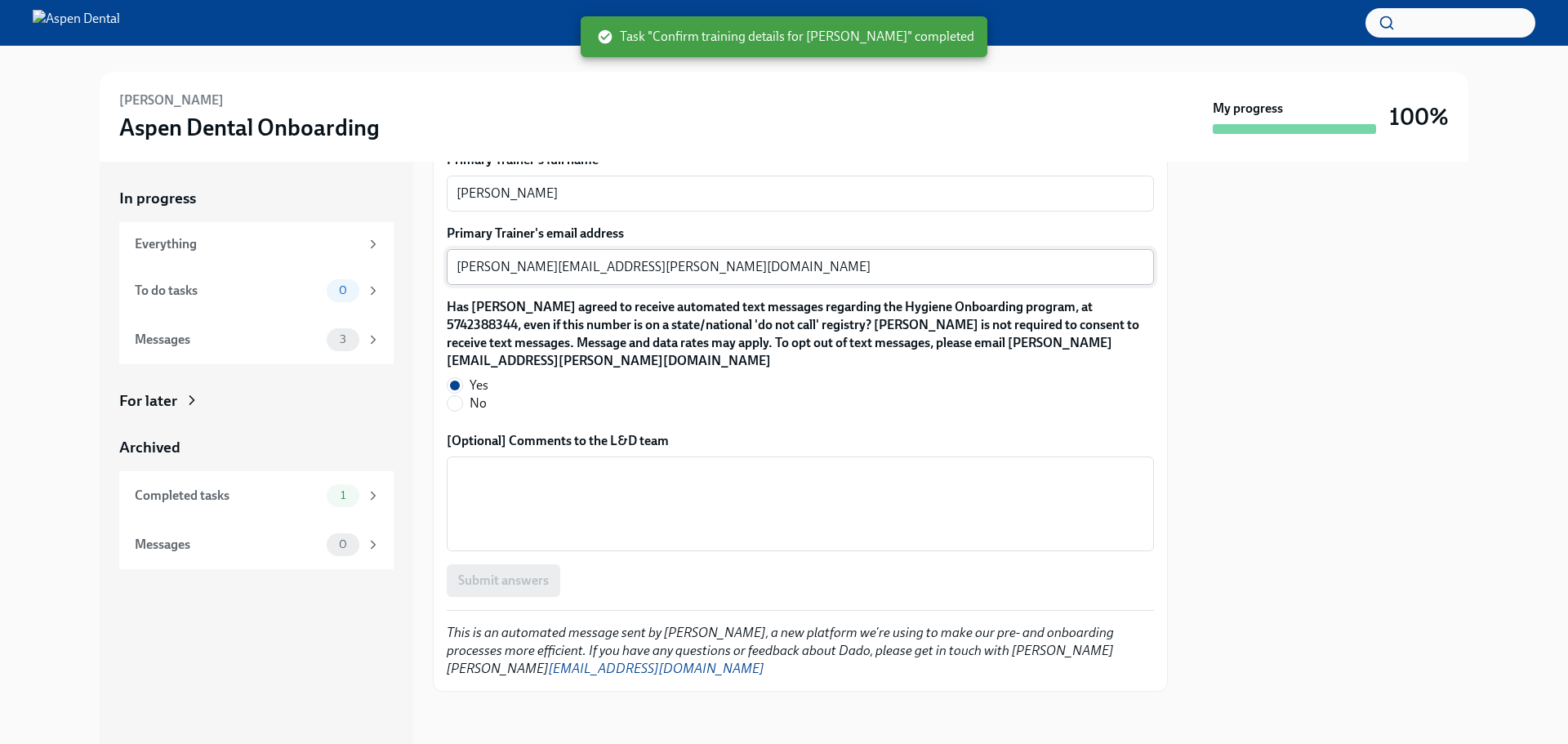
click at [633, 272] on textarea "[PERSON_NAME][EMAIL_ADDRESS][PERSON_NAME][DOMAIN_NAME]" at bounding box center [799, 267] width 687 height 19
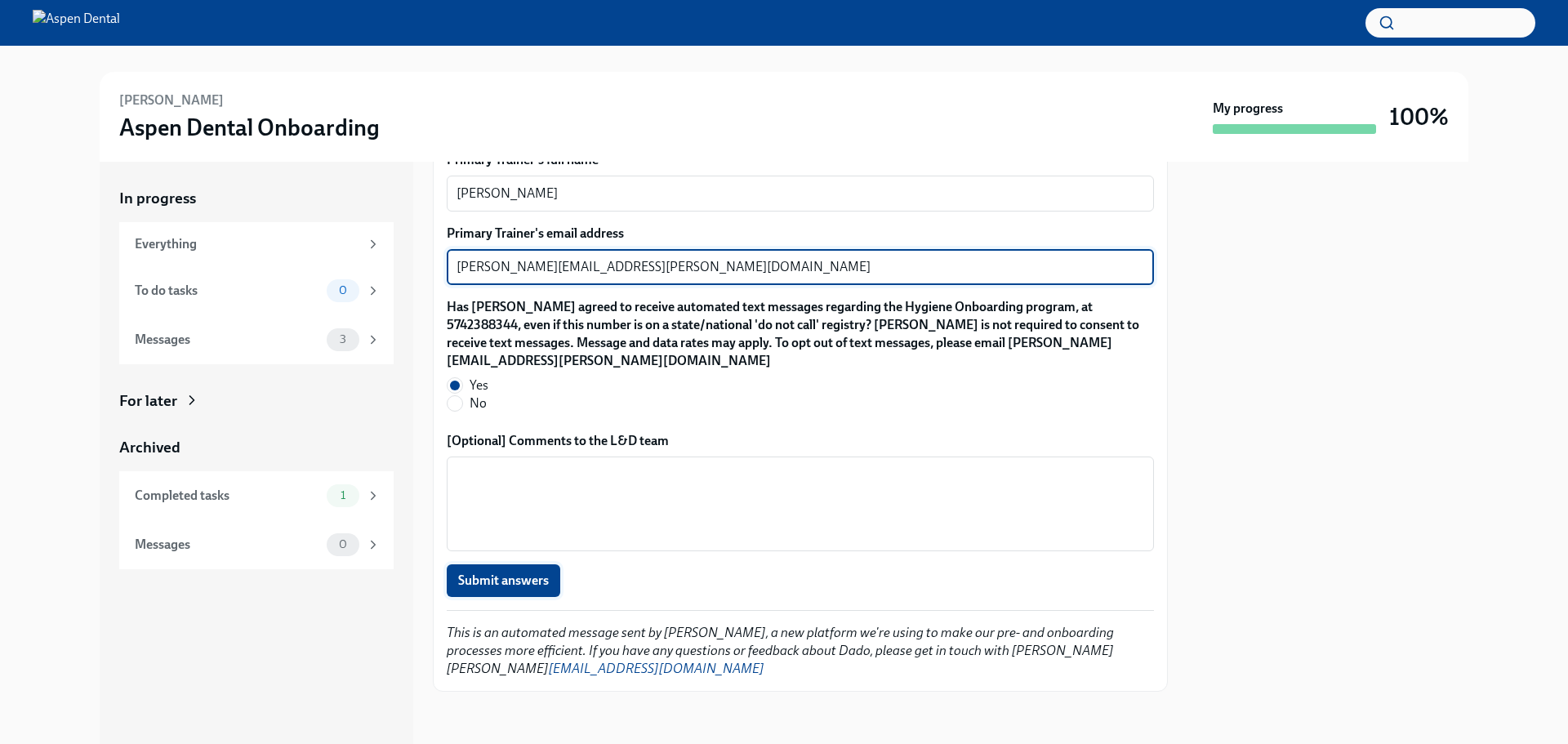
type textarea "[PERSON_NAME][EMAIL_ADDRESS][PERSON_NAME][DOMAIN_NAME]"
click at [499, 577] on span "Submit answers" at bounding box center [503, 580] width 91 height 16
